Goal: Transaction & Acquisition: Book appointment/travel/reservation

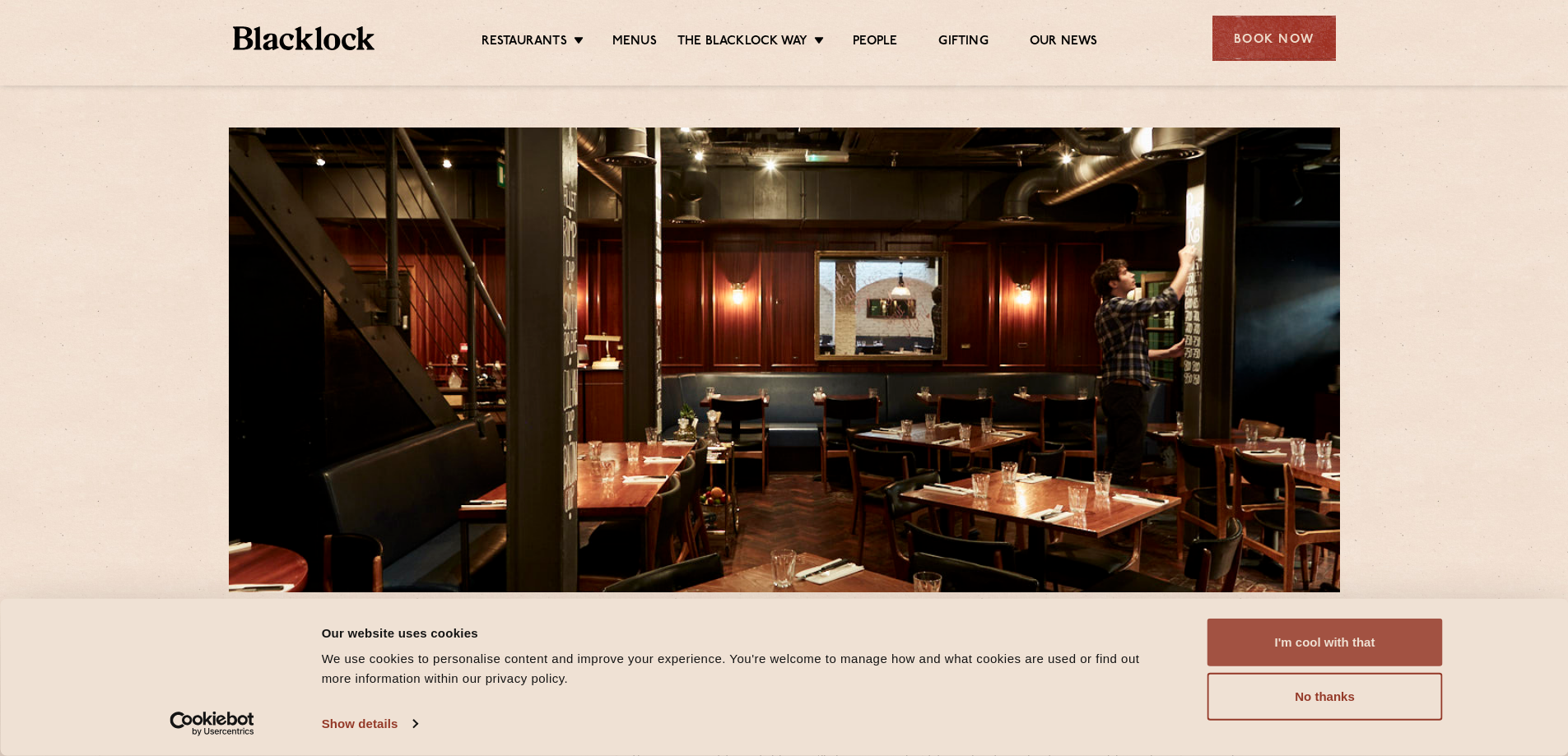
click at [1400, 642] on button "I'm cool with that" at bounding box center [1325, 642] width 235 height 47
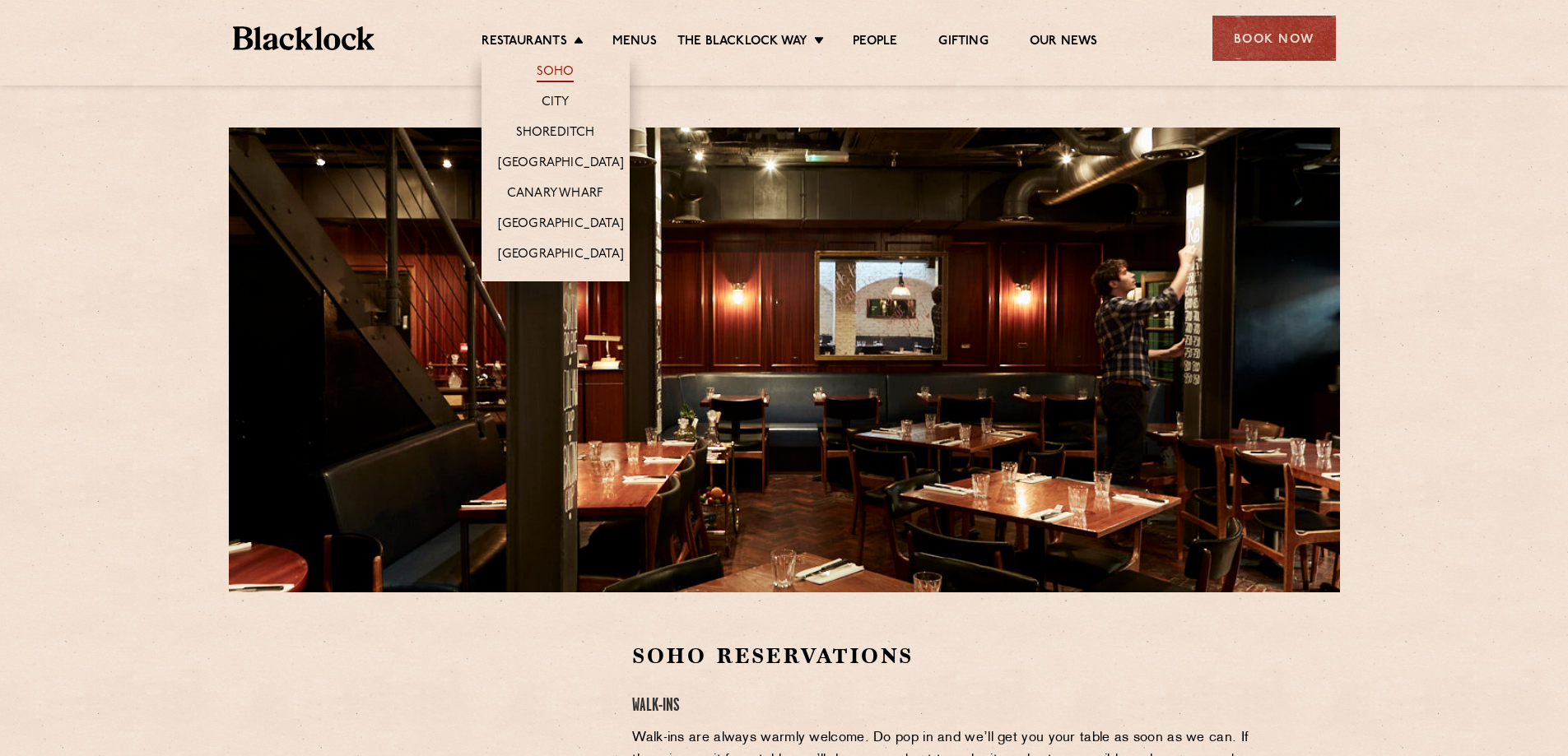
click at [551, 70] on link "Soho" at bounding box center [556, 73] width 38 height 18
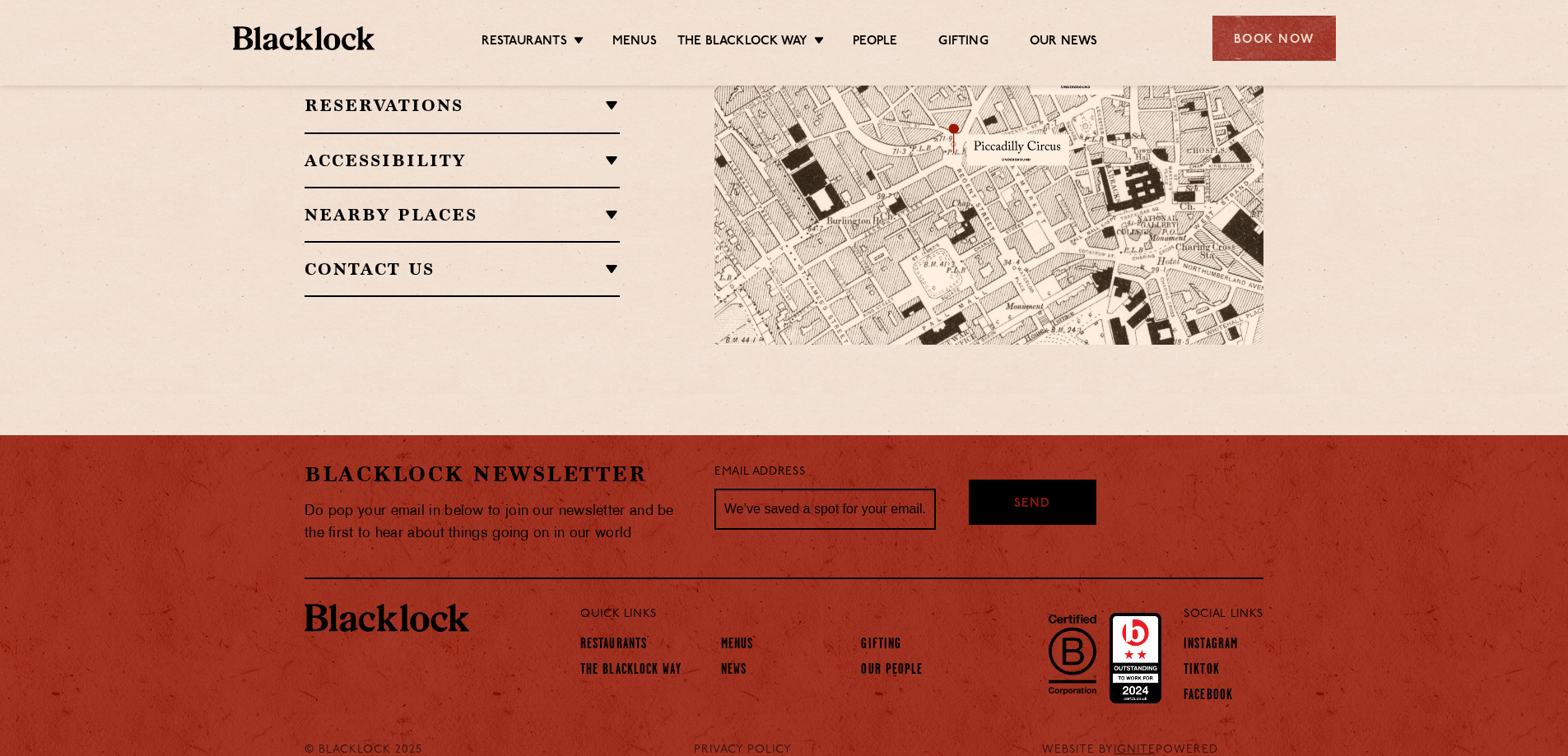
scroll to position [1238, 0]
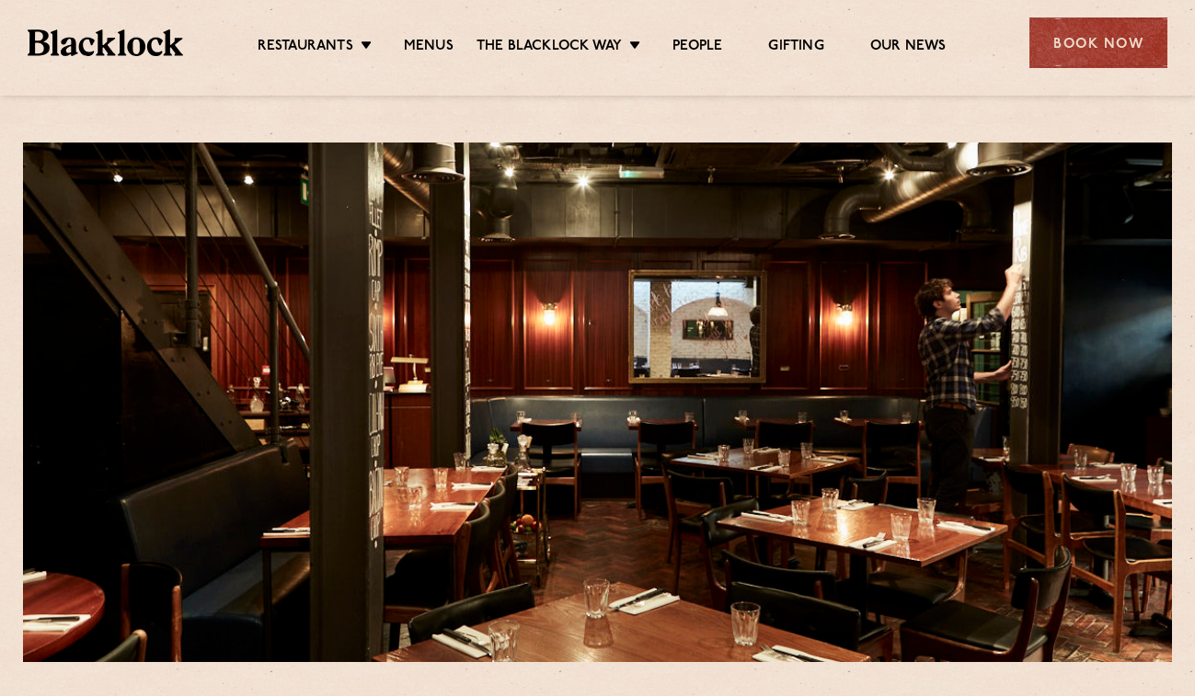
click at [1092, 49] on div "Book Now" at bounding box center [1098, 42] width 138 height 51
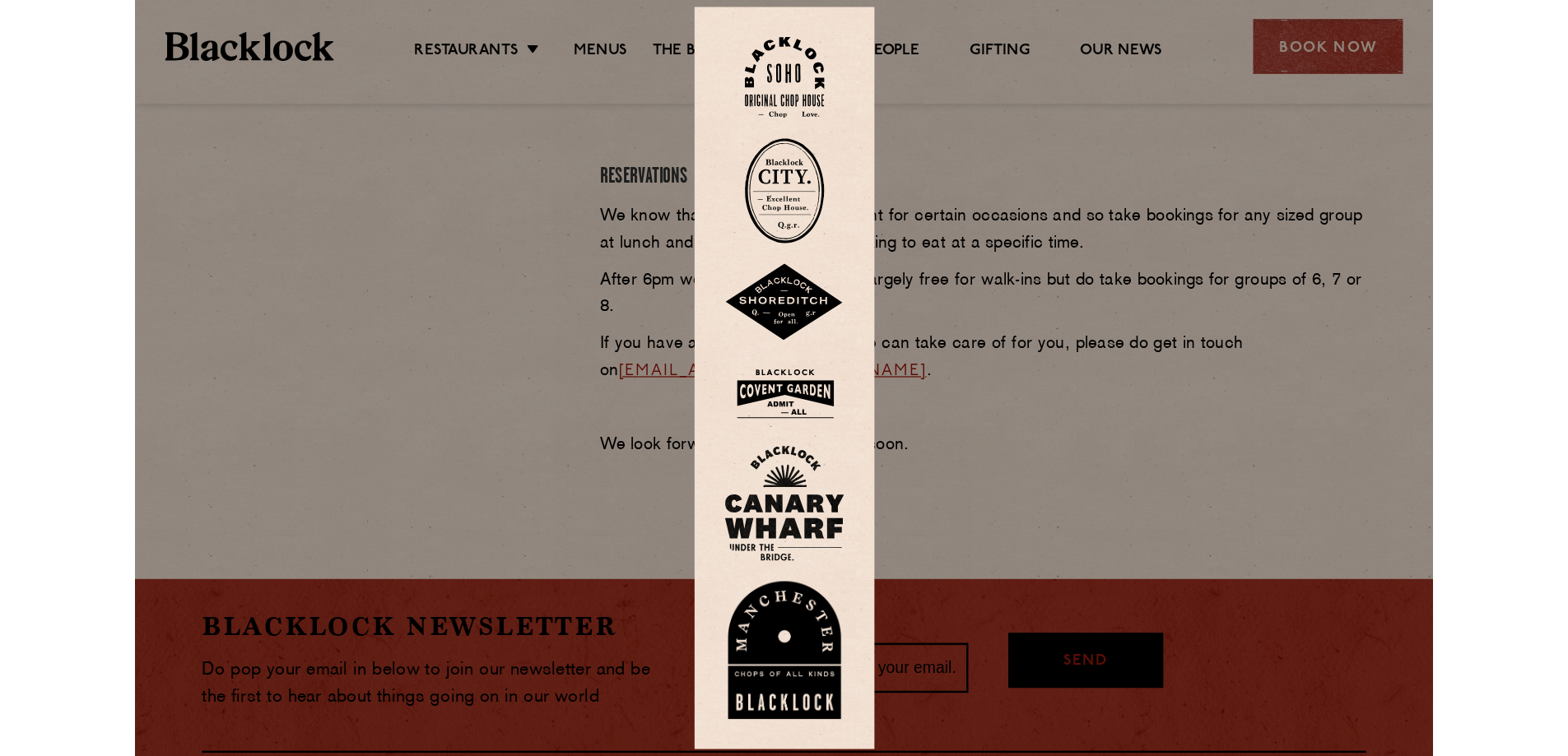
scroll to position [741, 0]
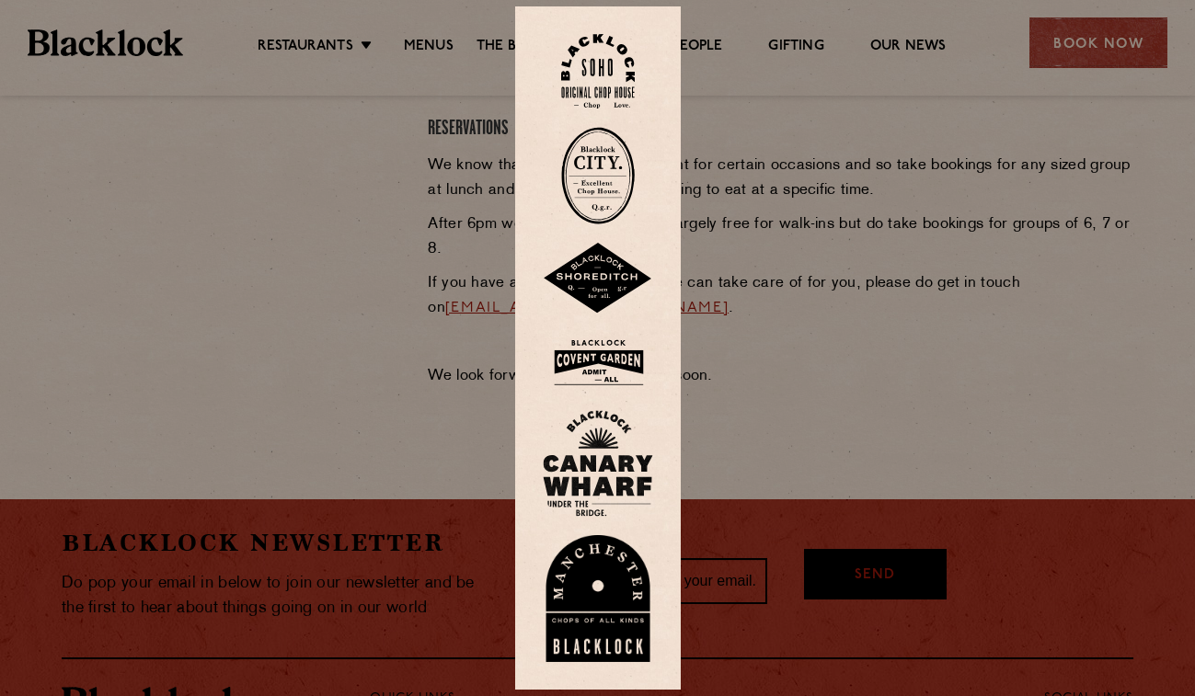
drag, startPoint x: 836, startPoint y: 301, endPoint x: 1034, endPoint y: 8, distance: 353.1
click at [837, 301] on div at bounding box center [597, 348] width 1195 height 696
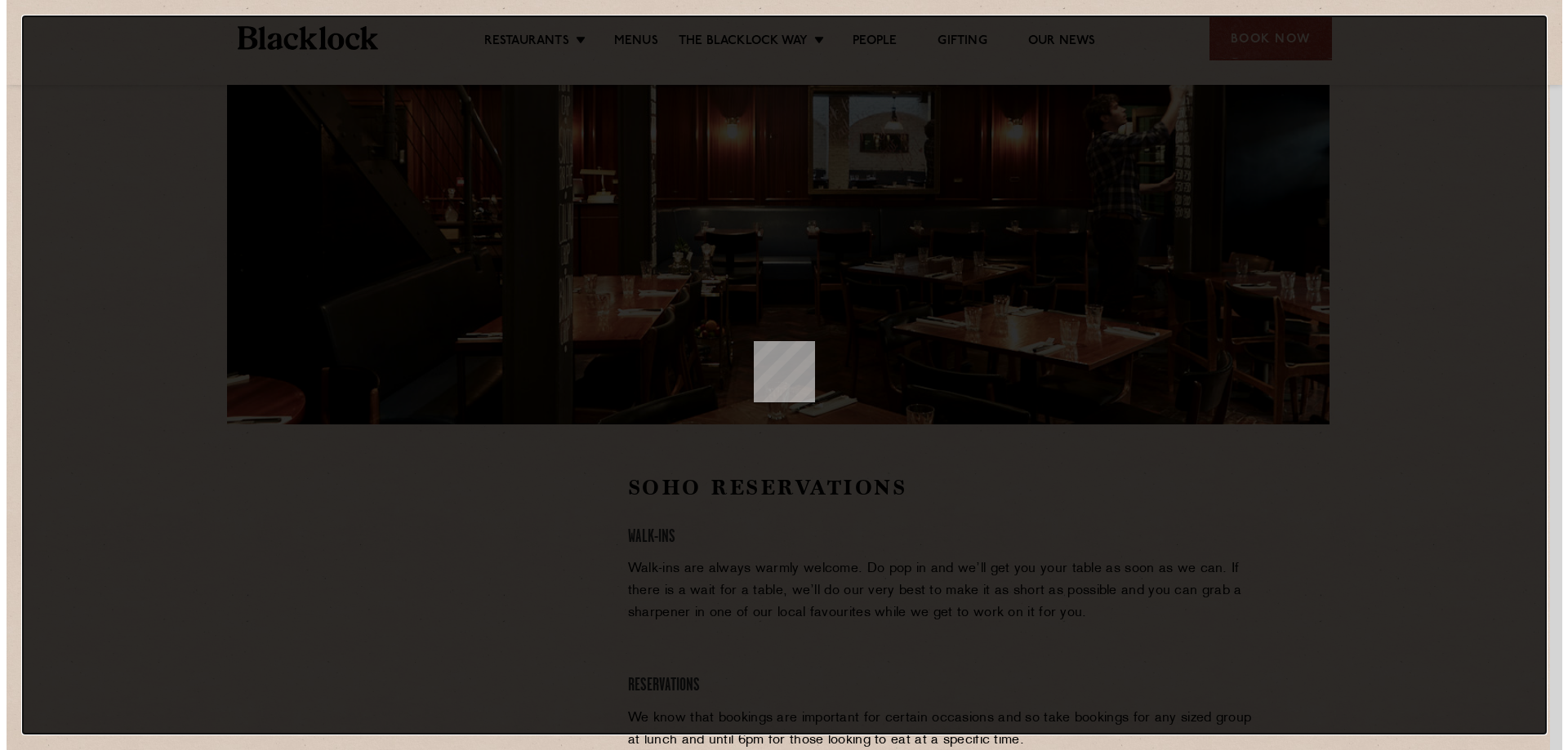
scroll to position [0, 0]
